Goal: Task Accomplishment & Management: Manage account settings

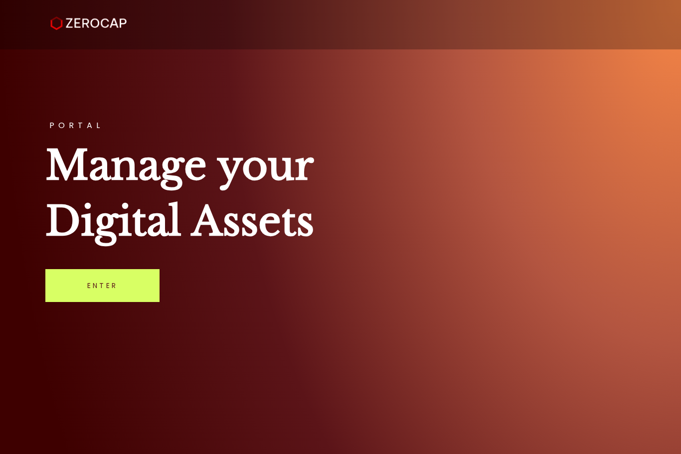
click at [104, 284] on link "Enter" at bounding box center [102, 285] width 114 height 33
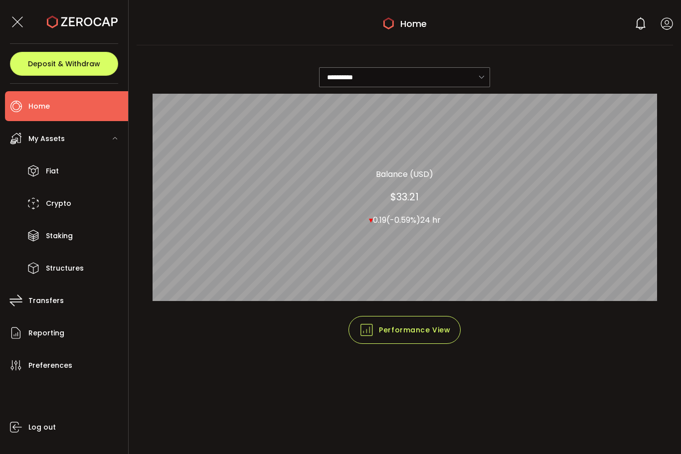
click at [652, 18] on div "0 [PERSON_NAME] Account Boston Management Services Pty Ltd. (2f74e7) Preference…" at bounding box center [653, 23] width 39 height 14
click at [664, 26] on icon at bounding box center [667, 23] width 12 height 12
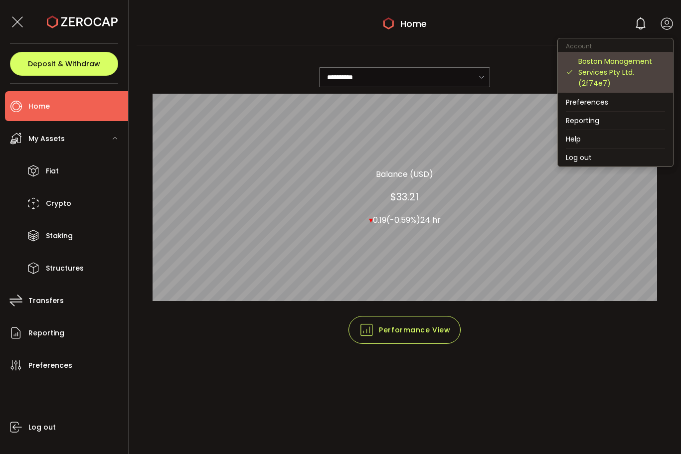
click at [601, 59] on div "Boston Management Services Pty Ltd. (2f74e7)" at bounding box center [622, 72] width 87 height 33
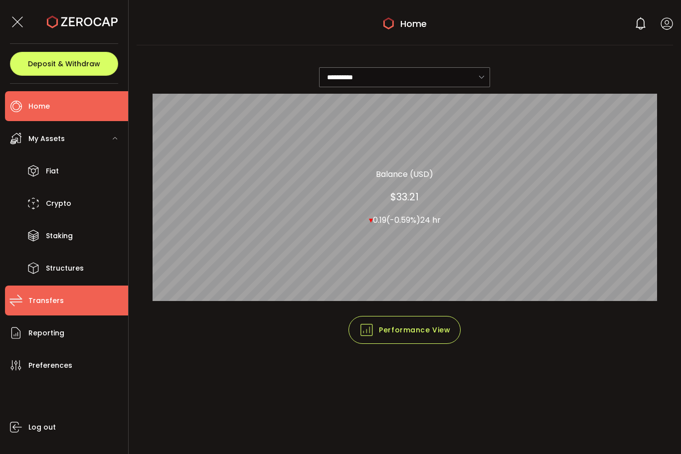
click at [23, 307] on icon at bounding box center [15, 300] width 15 height 15
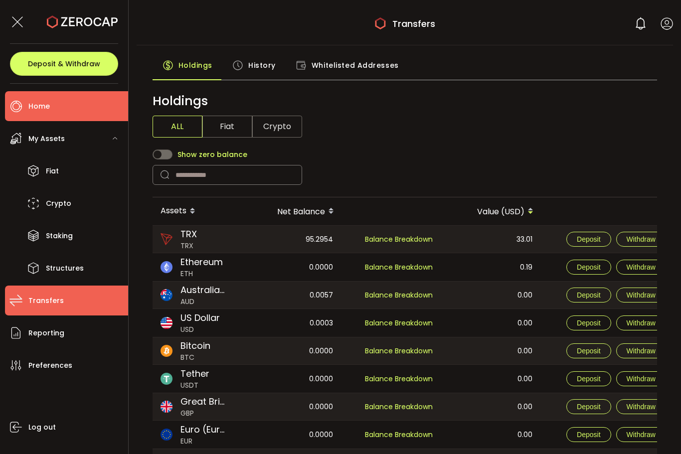
click at [38, 109] on span "Home" at bounding box center [38, 106] width 21 height 14
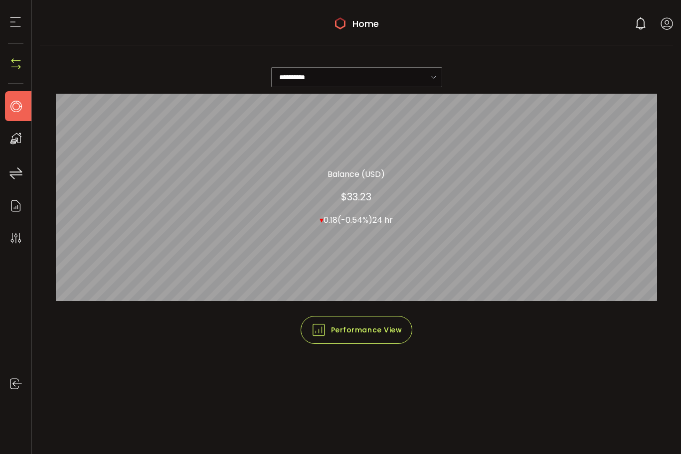
click at [670, 21] on icon at bounding box center [667, 23] width 12 height 12
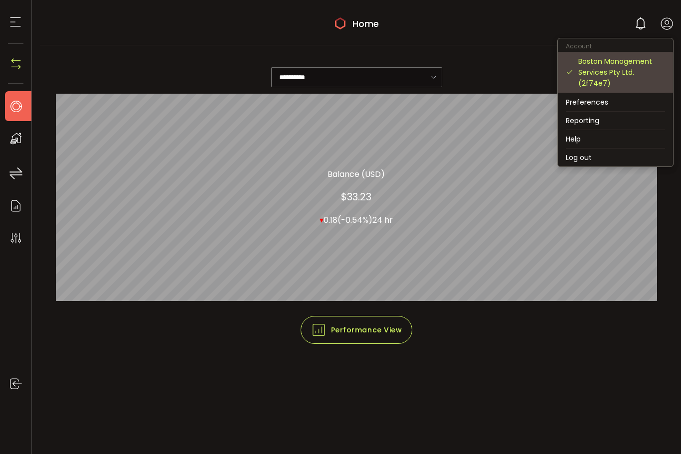
click at [622, 64] on div "Boston Management Services Pty Ltd. (2f74e7)" at bounding box center [622, 72] width 87 height 33
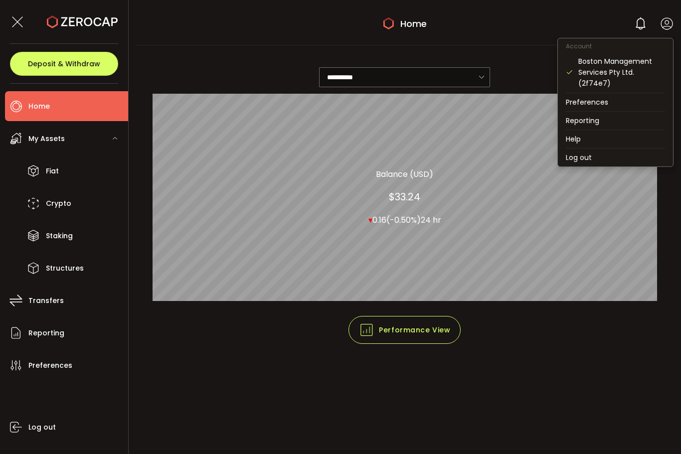
click at [77, 63] on span "Deposit & Withdraw" at bounding box center [64, 63] width 72 height 7
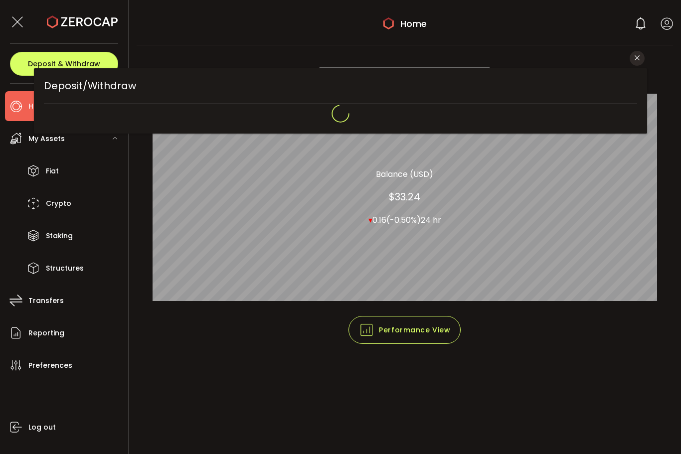
type input "**********"
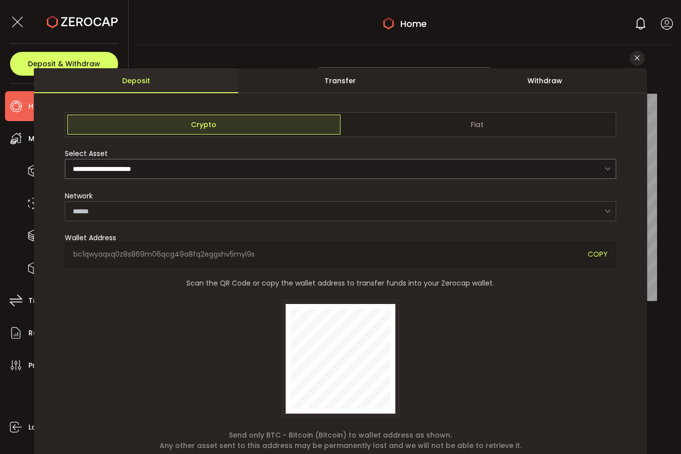
type input "*******"
click at [678, 215] on div "**********" at bounding box center [340, 227] width 681 height 454
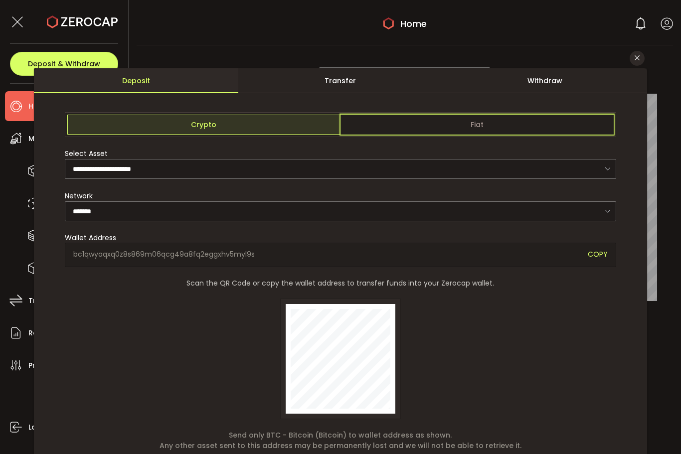
click at [474, 128] on span "Fiat" at bounding box center [477, 125] width 273 height 20
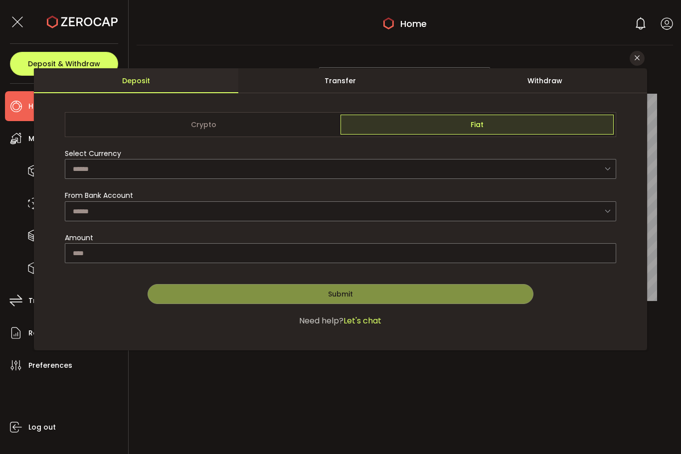
click at [608, 177] on icon "dialog" at bounding box center [608, 169] width 12 height 20
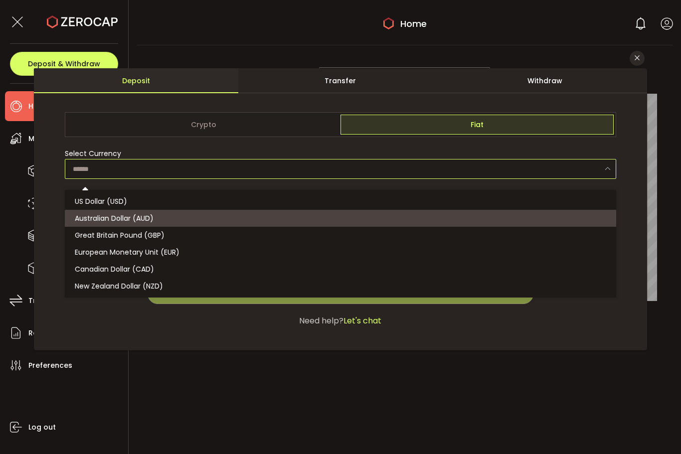
click at [591, 216] on li "Australian Dollar (AUD)" at bounding box center [342, 218] width 555 height 17
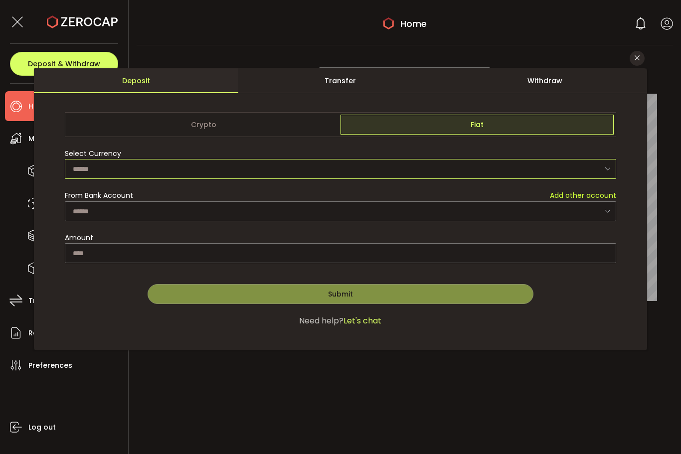
type input "**********"
click at [609, 216] on icon "dialog" at bounding box center [608, 211] width 12 height 20
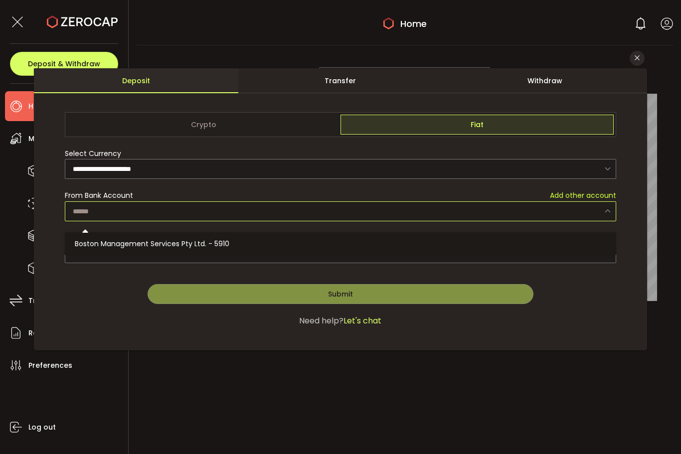
click at [637, 222] on div "**********" at bounding box center [340, 225] width 613 height 250
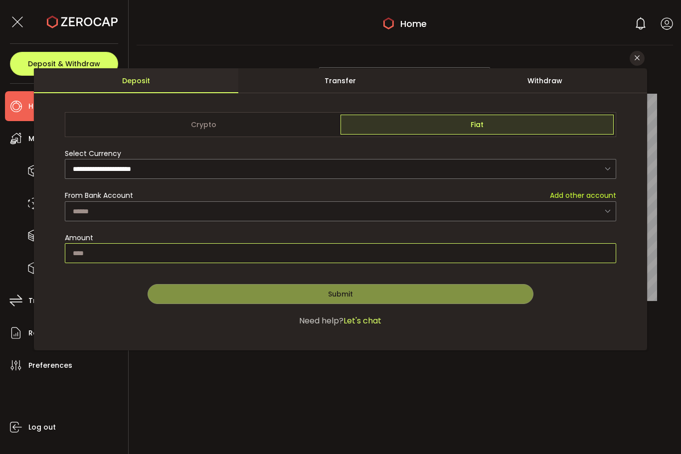
click at [603, 261] on input "dialog" at bounding box center [341, 253] width 552 height 20
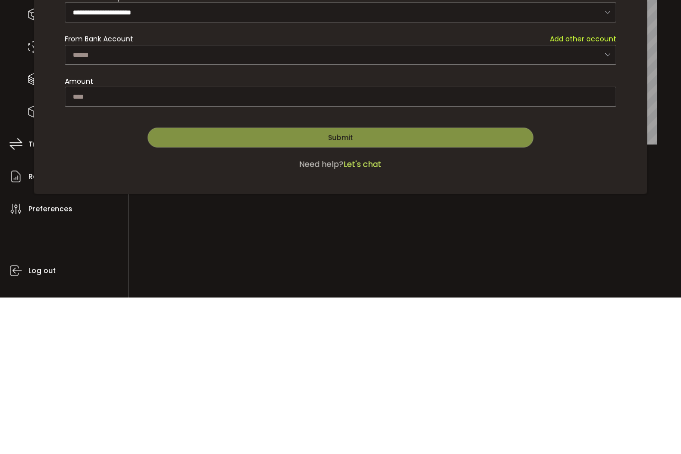
click at [645, 174] on div "**********" at bounding box center [340, 225] width 613 height 250
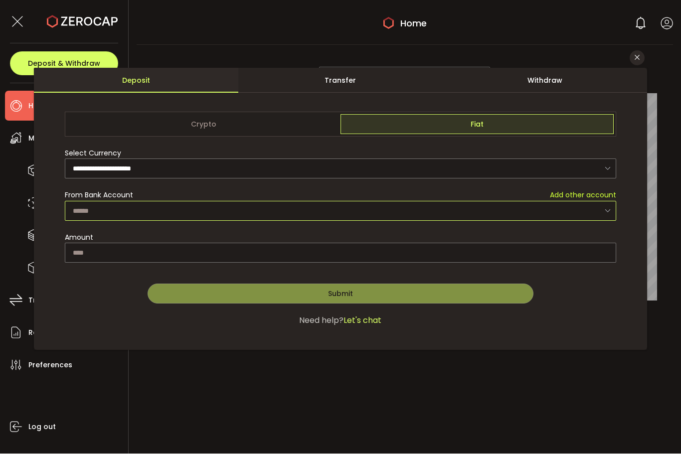
click at [615, 218] on input "dialog" at bounding box center [341, 212] width 552 height 20
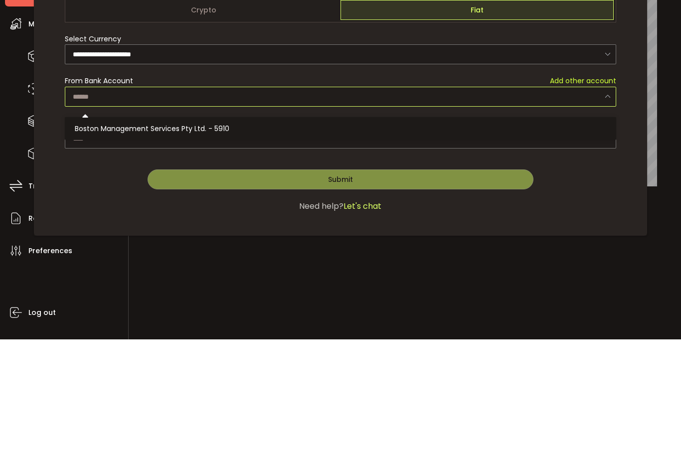
click at [659, 177] on div "**********" at bounding box center [340, 227] width 681 height 454
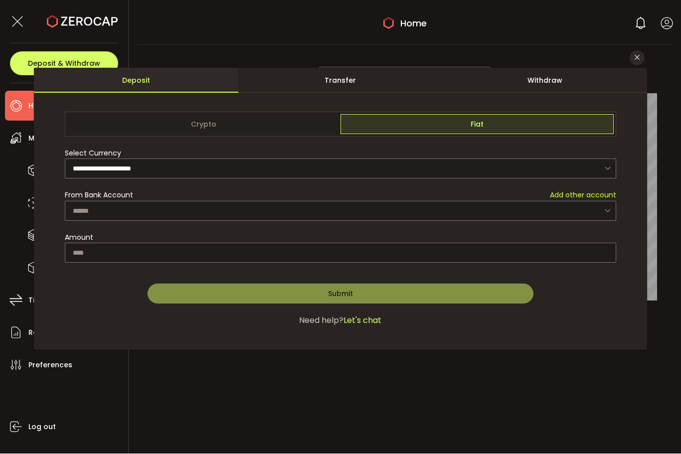
click at [362, 89] on div "Transfer" at bounding box center [340, 80] width 205 height 25
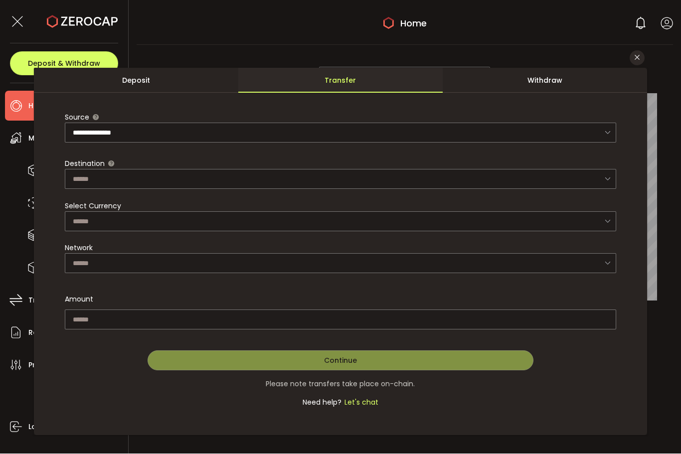
click at [559, 82] on div "Withdraw" at bounding box center [545, 80] width 205 height 25
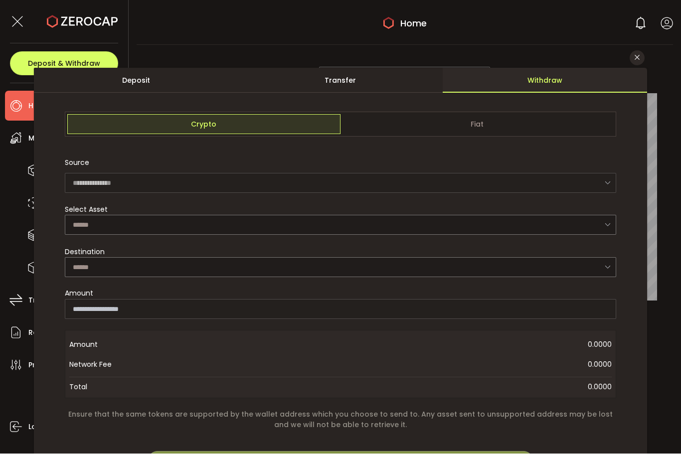
click at [136, 82] on div "Deposit" at bounding box center [136, 80] width 205 height 25
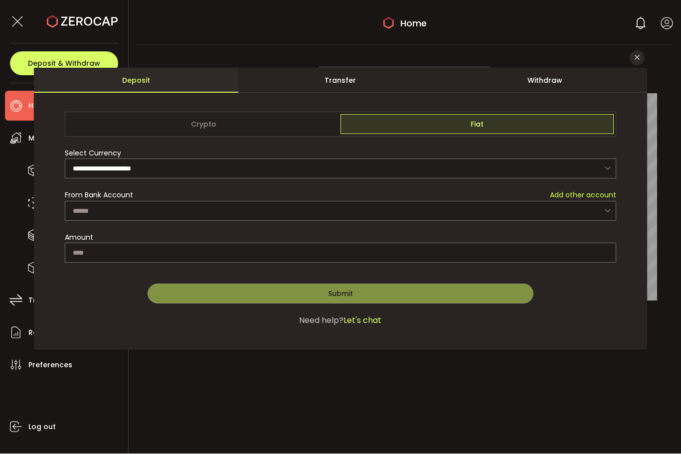
click at [642, 66] on button "Close" at bounding box center [637, 58] width 15 height 15
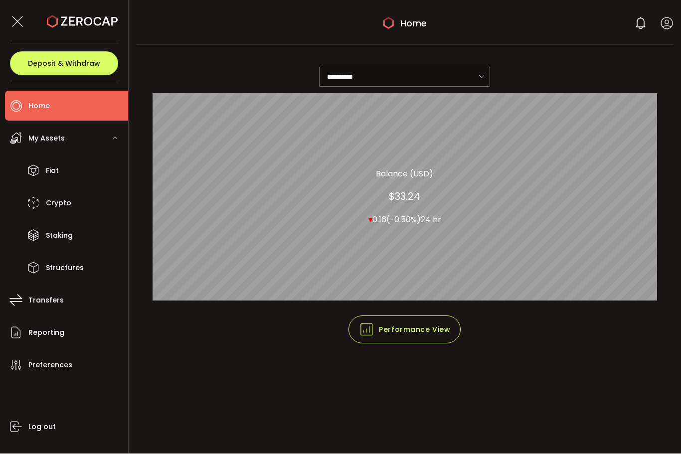
click at [671, 22] on icon at bounding box center [667, 23] width 12 height 12
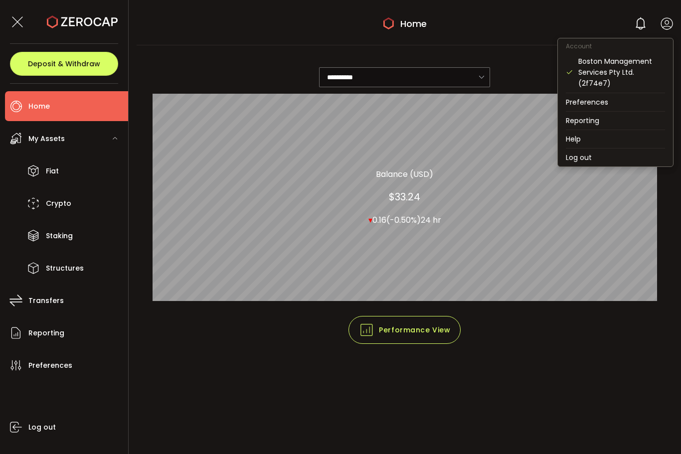
click at [668, 21] on icon at bounding box center [667, 23] width 12 height 12
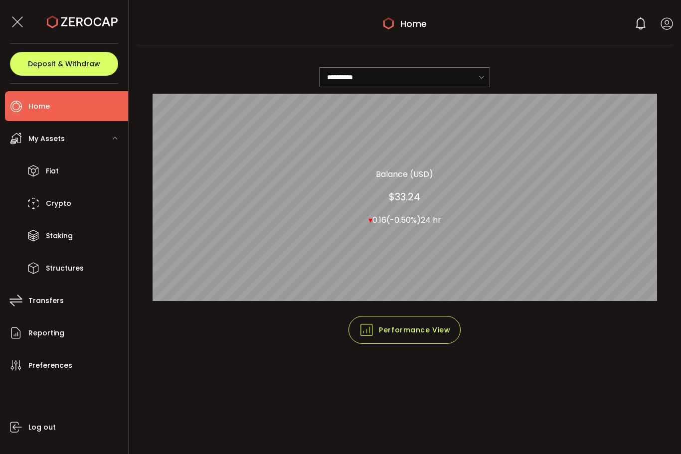
click at [670, 26] on use at bounding box center [667, 24] width 12 height 12
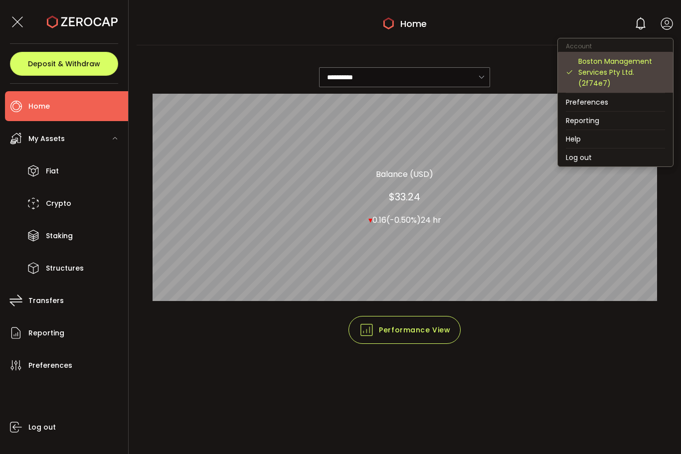
click at [632, 71] on div "Boston Management Services Pty Ltd. (2f74e7)" at bounding box center [622, 72] width 87 height 33
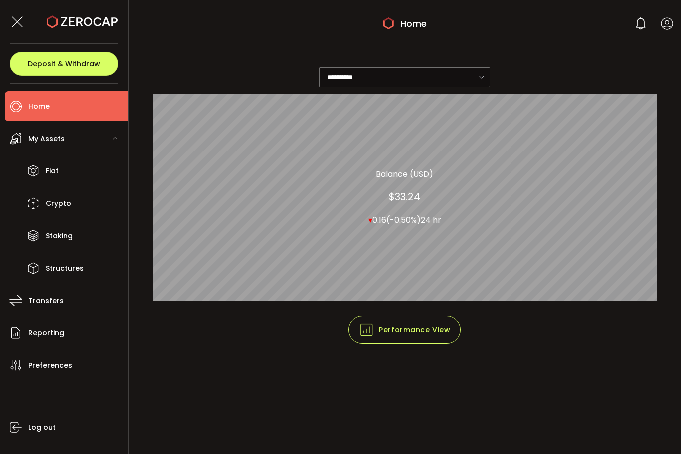
click at [673, 24] on use at bounding box center [667, 24] width 12 height 12
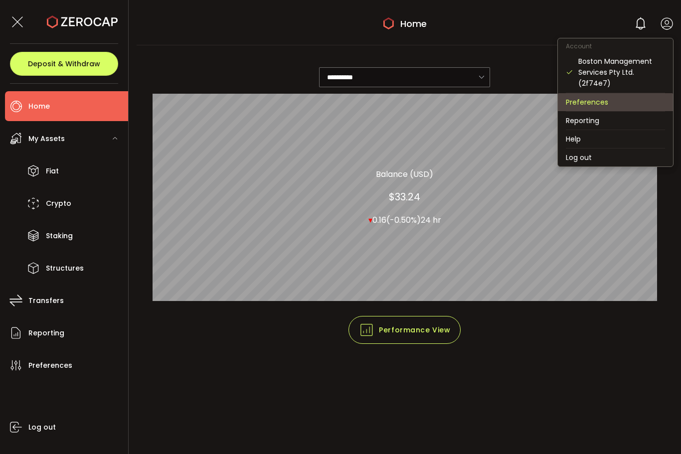
click at [601, 94] on li "Preferences" at bounding box center [615, 102] width 115 height 18
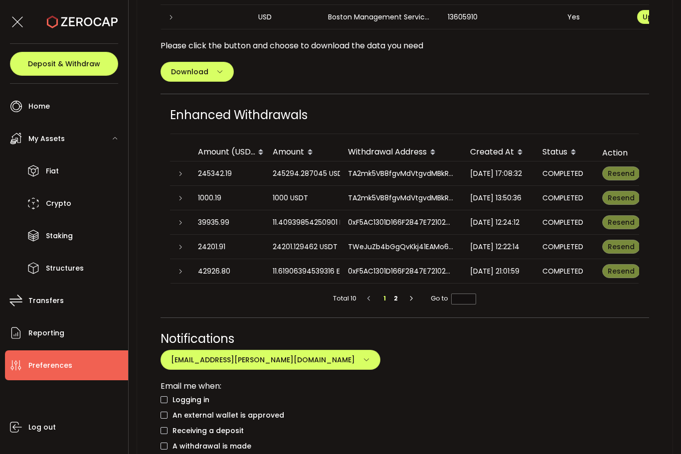
scroll to position [628, 0]
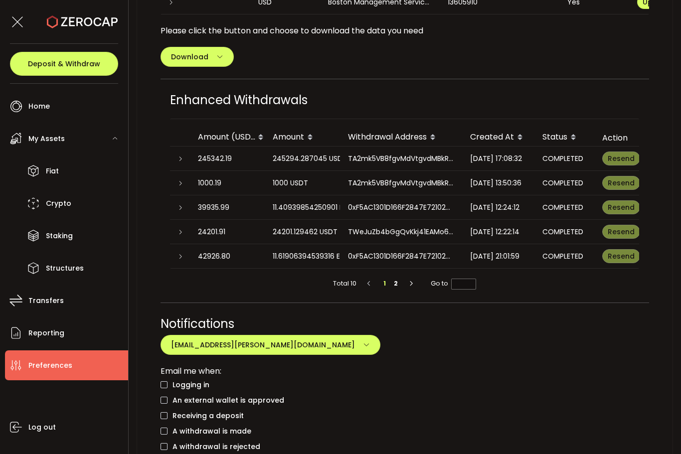
click at [398, 289] on li "2" at bounding box center [396, 283] width 11 height 11
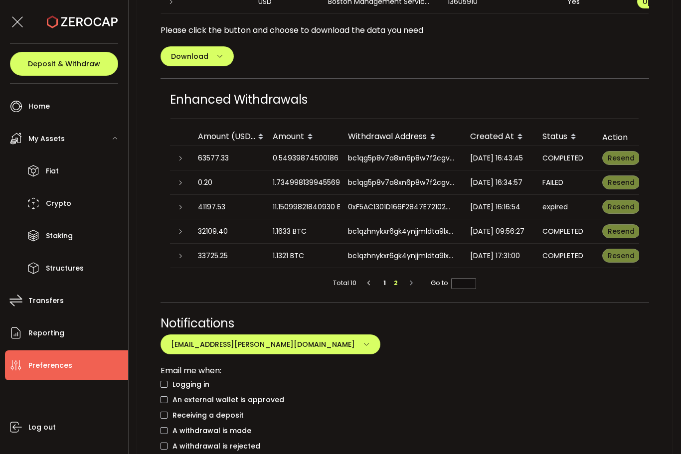
scroll to position [622, 0]
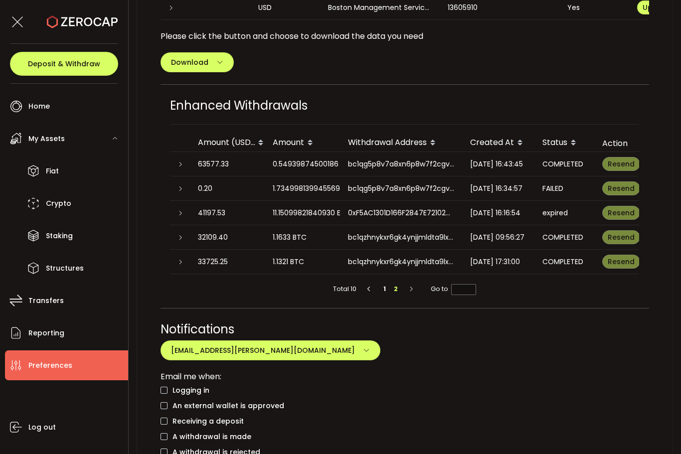
click at [413, 159] on td "bc1qg5p8v7a8xn6p8w7f2cgvfwzk3tkcrkfraxc2d9" at bounding box center [401, 164] width 122 height 24
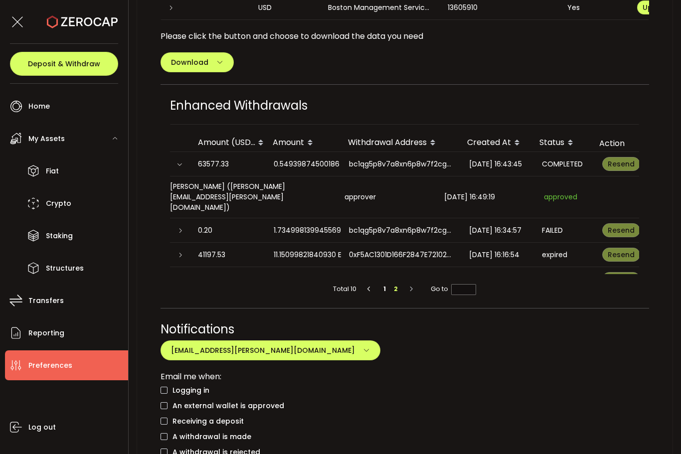
click at [178, 168] on icon at bounding box center [180, 165] width 6 height 6
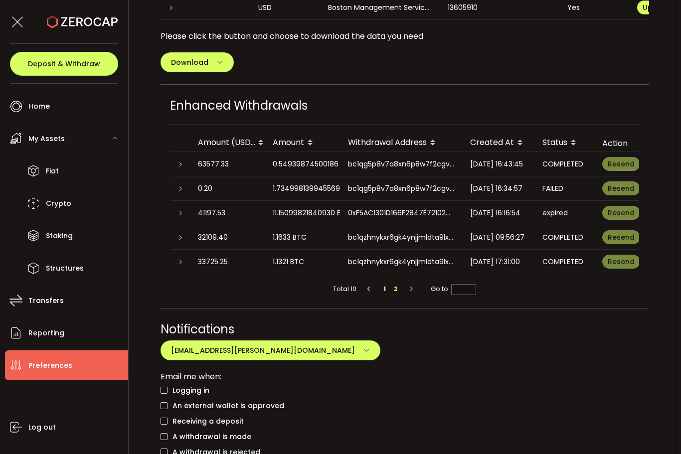
click at [383, 290] on li "1" at bounding box center [385, 289] width 11 height 11
type input "*"
click at [415, 216] on div "0xF5AC1301D166F2847E7210274F98E863292063bE" at bounding box center [401, 212] width 122 height 11
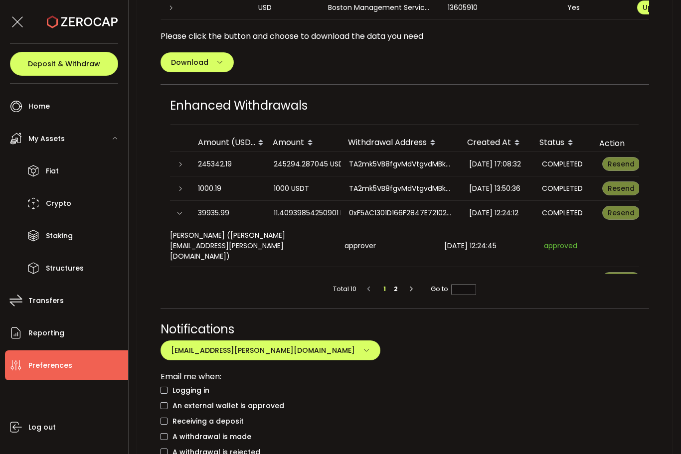
click at [178, 215] on icon at bounding box center [180, 213] width 6 height 6
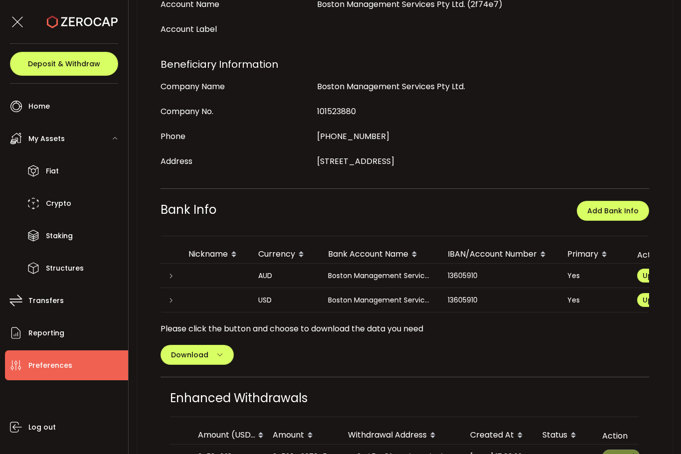
scroll to position [0, 0]
click at [395, 276] on div "Boston Management Services Pty Ltd." at bounding box center [380, 275] width 120 height 11
click at [427, 274] on div "Boston Management Services Pty Ltd." at bounding box center [380, 275] width 120 height 11
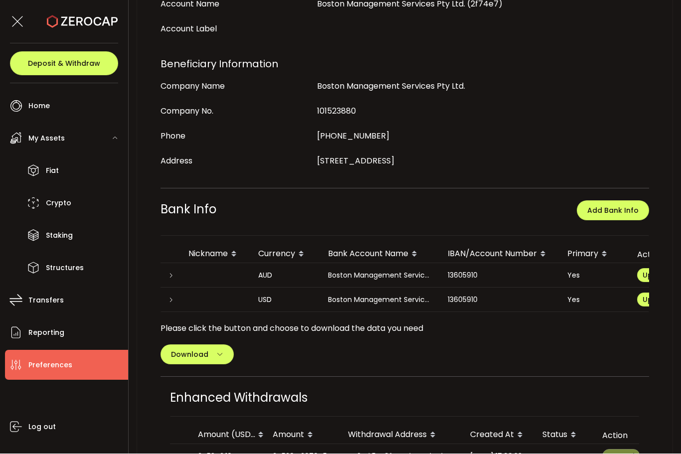
click at [24, 14] on icon at bounding box center [17, 21] width 15 height 15
